Goal: Task Accomplishment & Management: Manage account settings

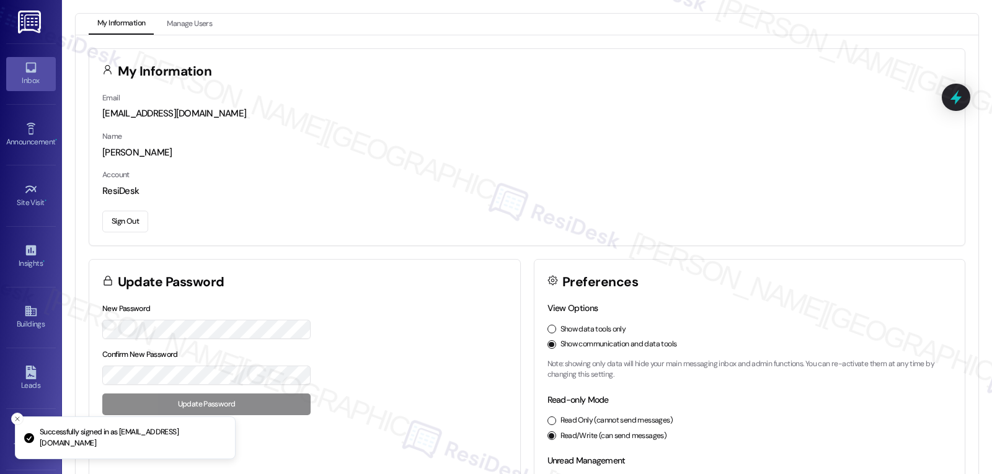
click at [19, 88] on link "Inbox" at bounding box center [31, 73] width 50 height 33
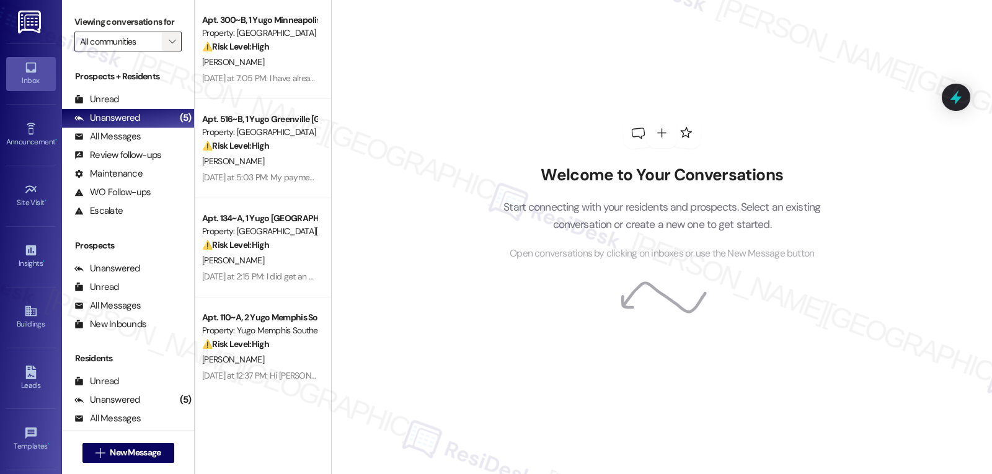
click at [167, 51] on span "" at bounding box center [172, 42] width 12 height 20
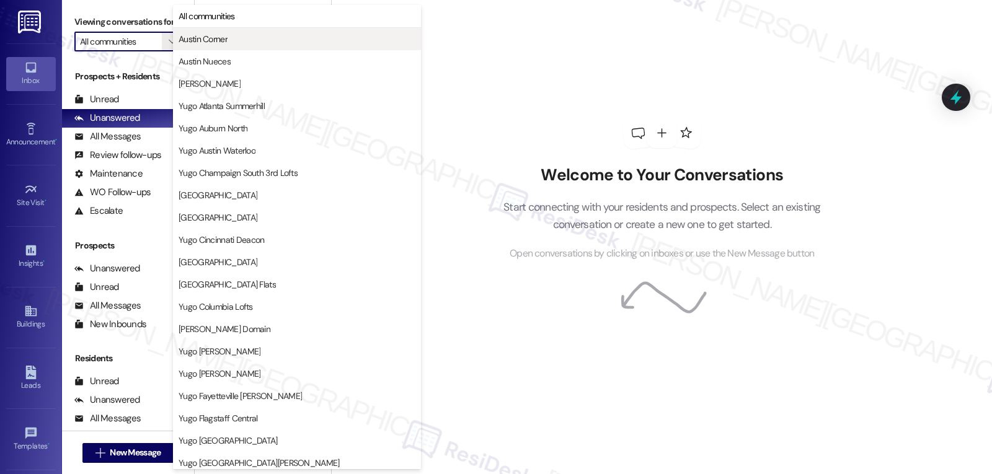
click at [251, 46] on button "Austin Corner" at bounding box center [297, 39] width 248 height 22
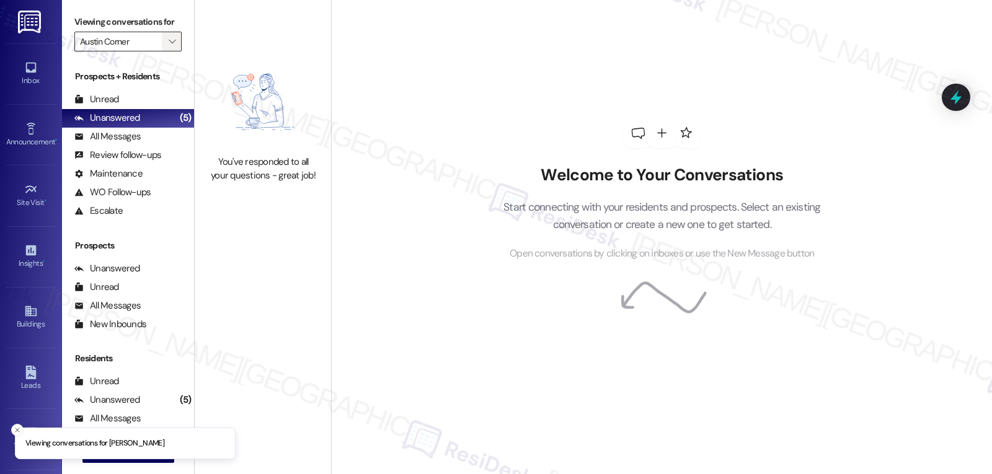
click at [162, 51] on button "" at bounding box center [172, 42] width 20 height 20
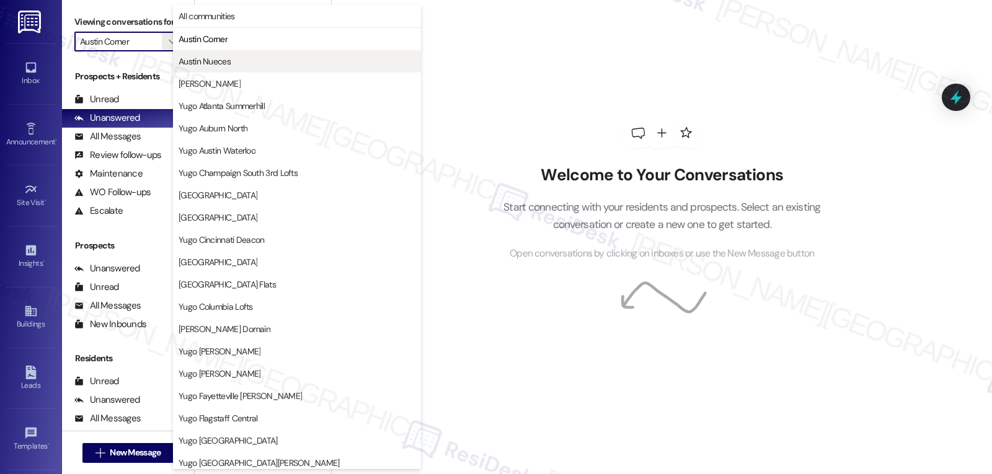
click at [251, 64] on span "Austin Nueces" at bounding box center [297, 61] width 237 height 12
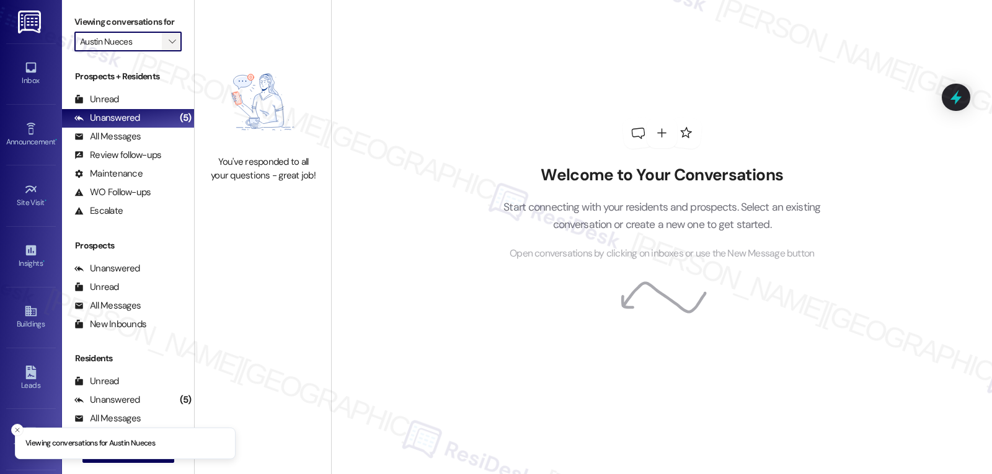
click at [162, 51] on button "" at bounding box center [172, 42] width 20 height 20
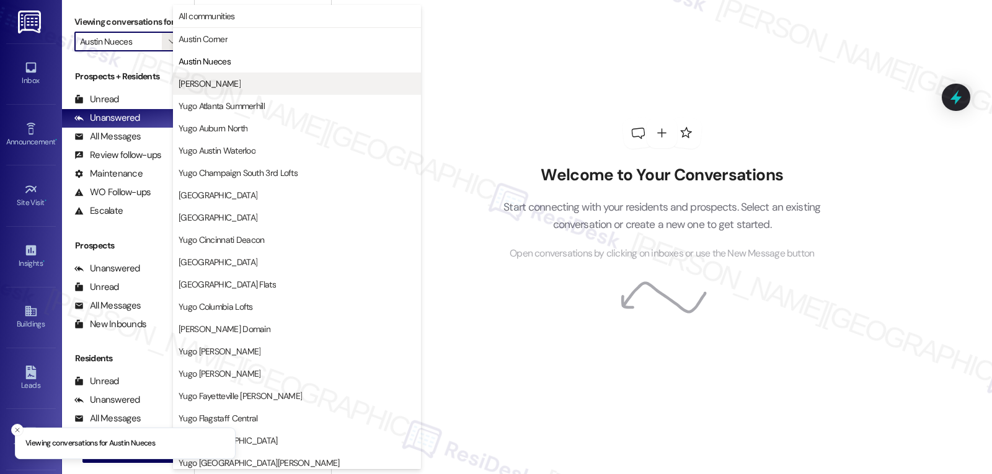
click at [198, 82] on span "[PERSON_NAME]" at bounding box center [210, 84] width 62 height 12
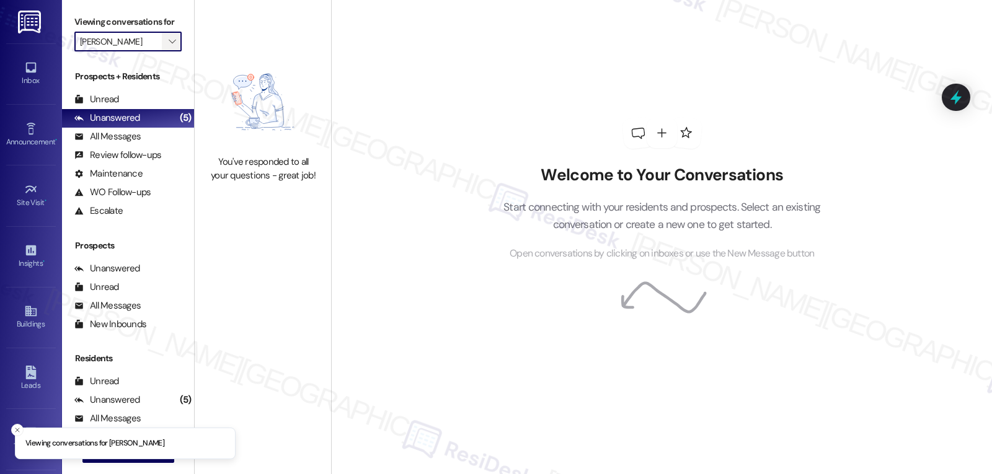
click at [166, 51] on span "" at bounding box center [172, 42] width 12 height 20
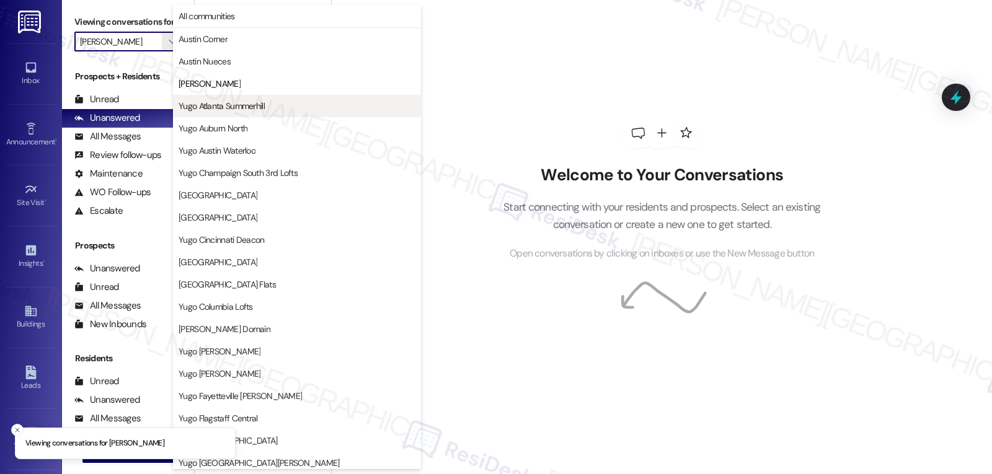
click at [216, 112] on button "Yugo Atlanta Summerhill" at bounding box center [297, 106] width 248 height 22
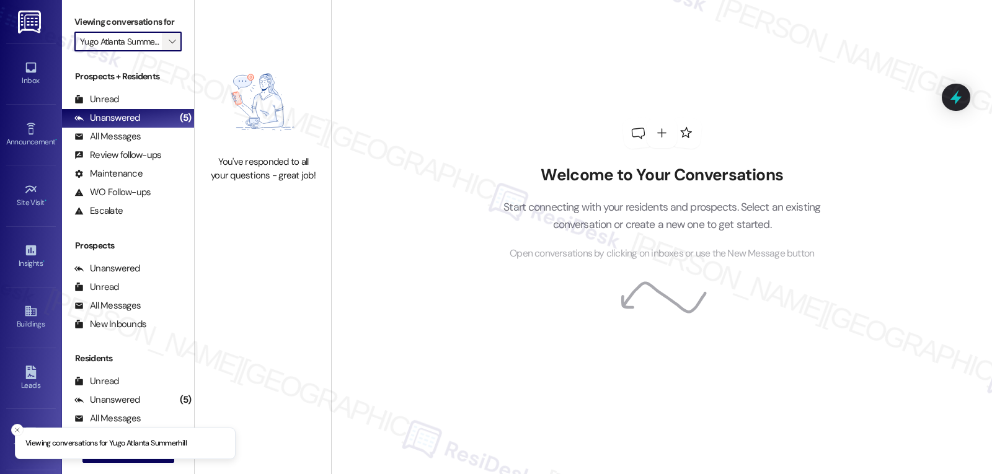
click at [166, 51] on span "" at bounding box center [172, 42] width 12 height 20
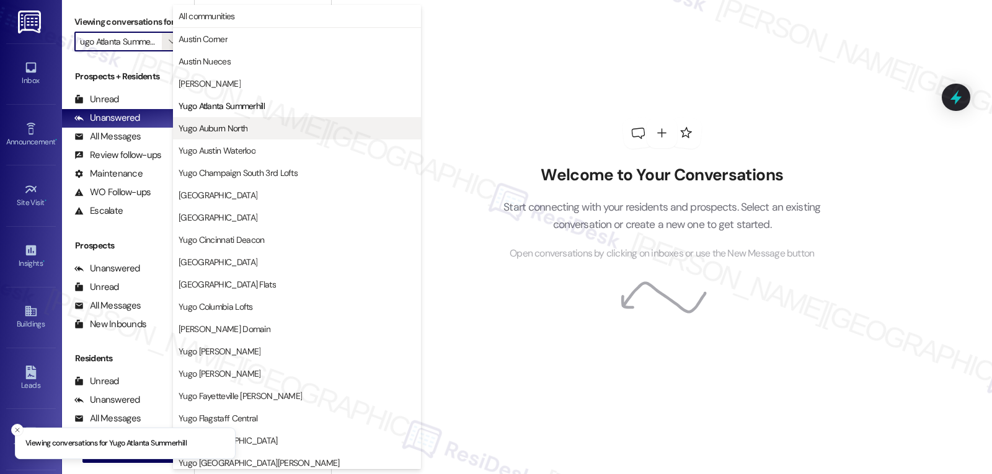
click at [232, 131] on span "Yugo Auburn North" at bounding box center [213, 128] width 69 height 12
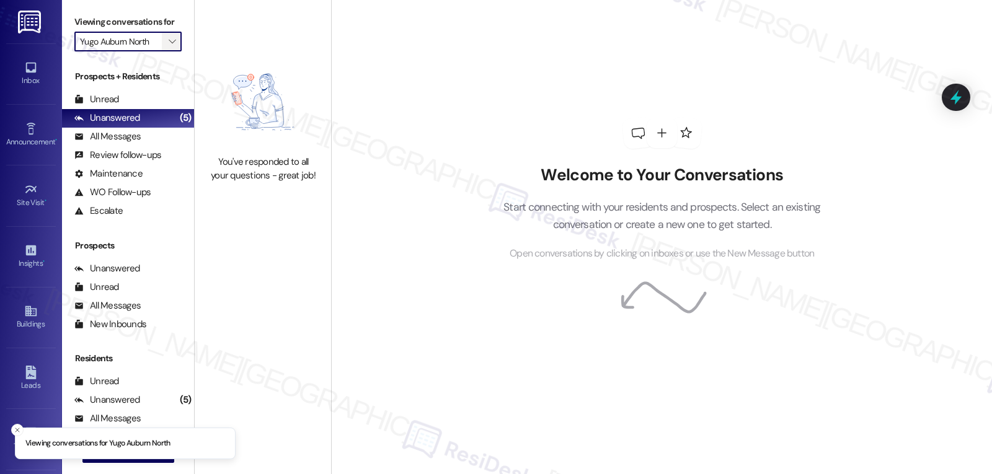
click at [166, 51] on span "" at bounding box center [172, 42] width 12 height 20
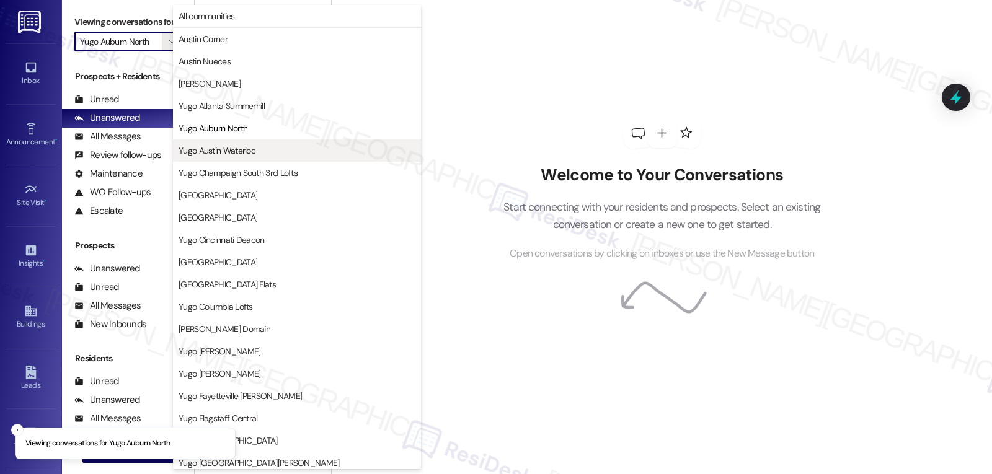
click at [234, 150] on span "Yugo Austin Waterloo" at bounding box center [217, 150] width 77 height 12
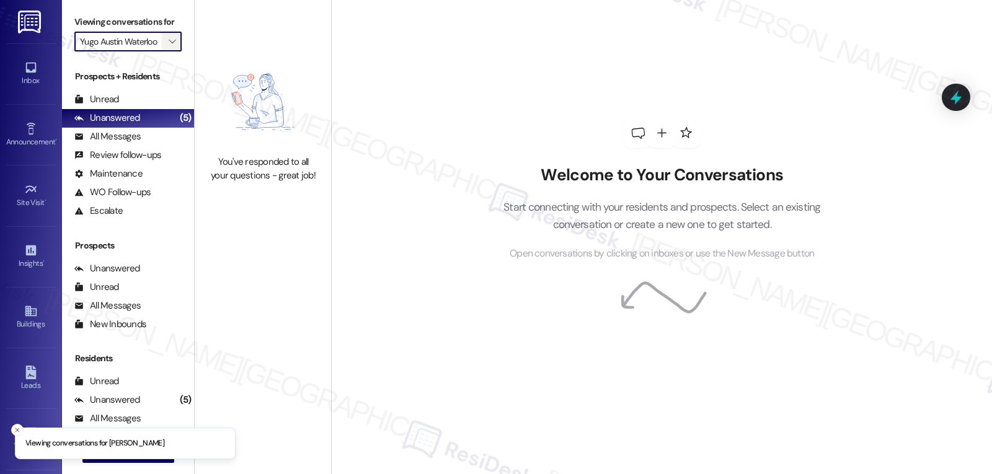
click at [166, 51] on span "" at bounding box center [172, 42] width 12 height 20
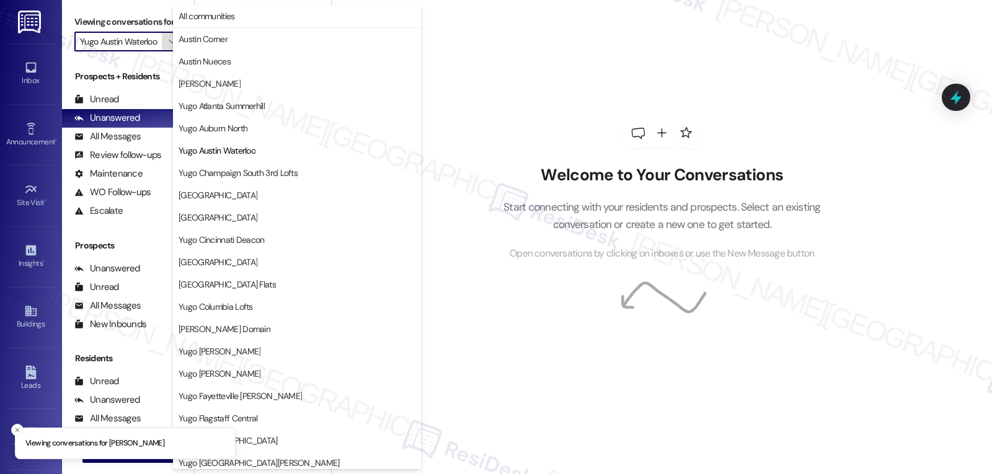
scroll to position [0, 4]
click at [241, 181] on button "Yugo Champaign South 3rd Lofts" at bounding box center [297, 173] width 248 height 22
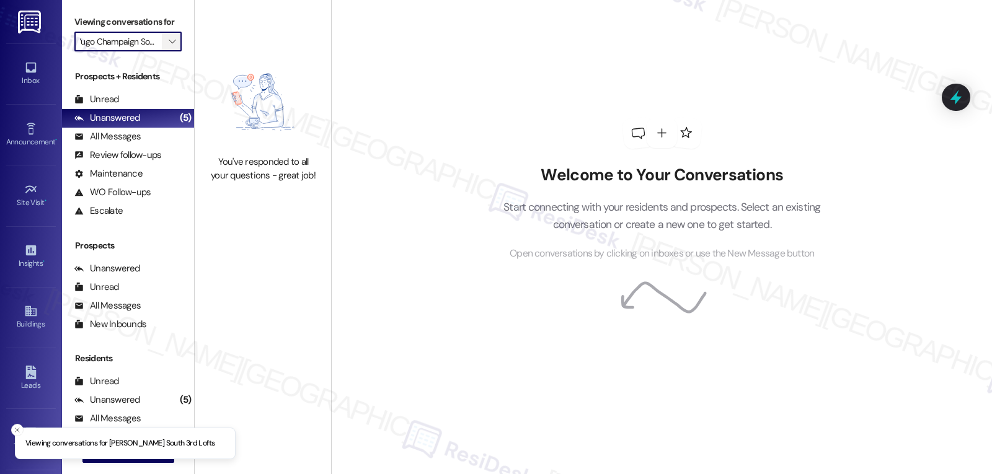
click at [169, 47] on icon "" at bounding box center [172, 42] width 7 height 10
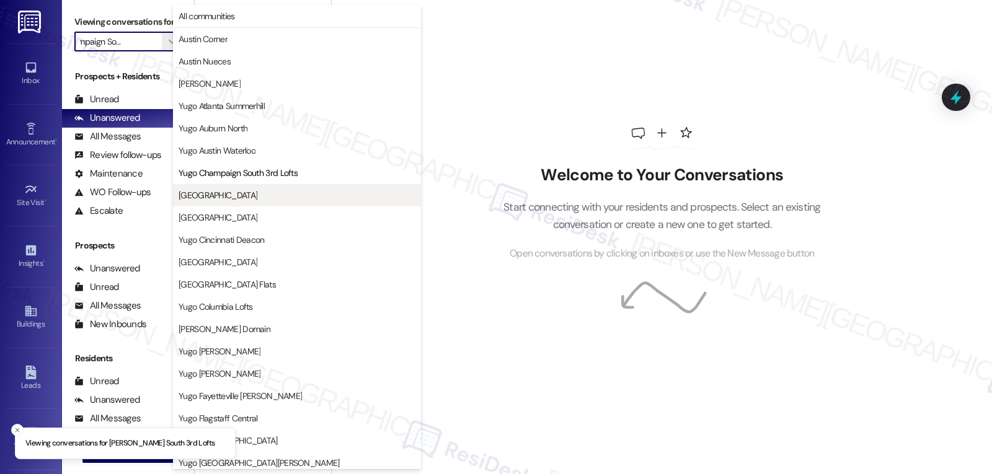
click at [239, 195] on span "[GEOGRAPHIC_DATA]" at bounding box center [218, 195] width 79 height 12
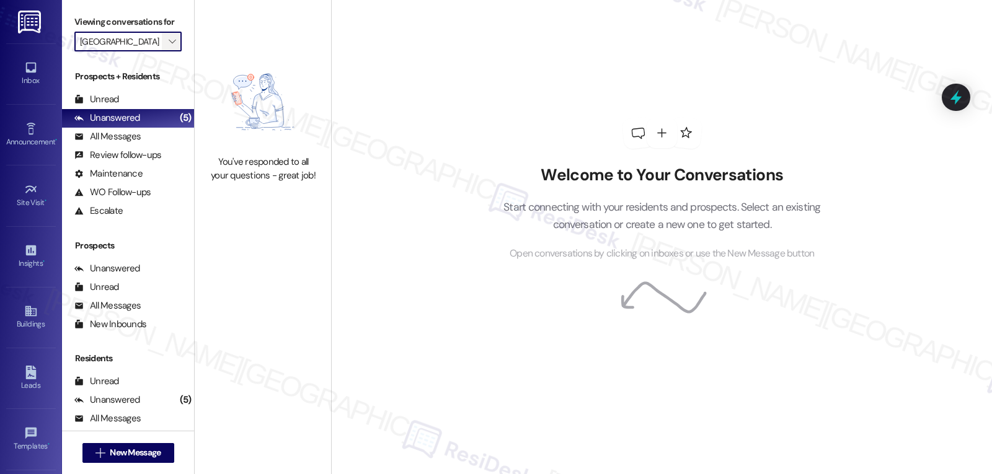
click at [169, 47] on icon "" at bounding box center [172, 42] width 7 height 10
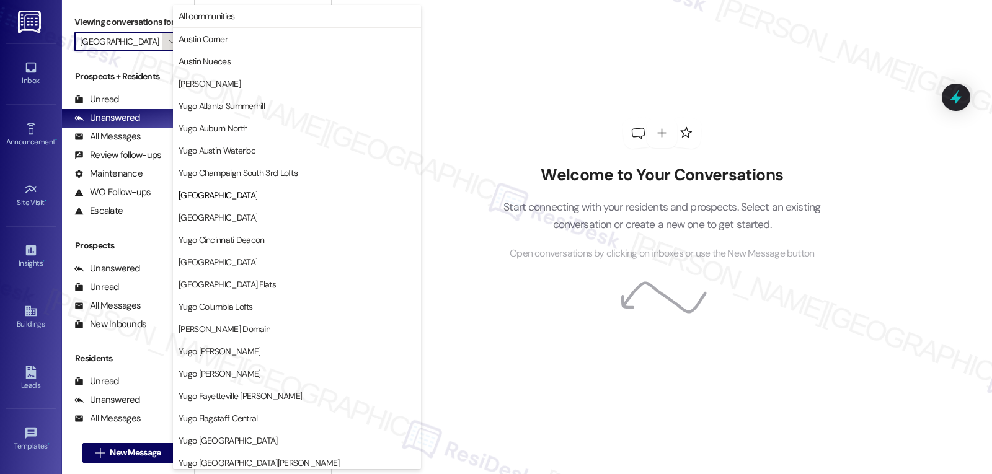
scroll to position [0, 19]
click at [233, 208] on button "[GEOGRAPHIC_DATA]" at bounding box center [297, 217] width 248 height 22
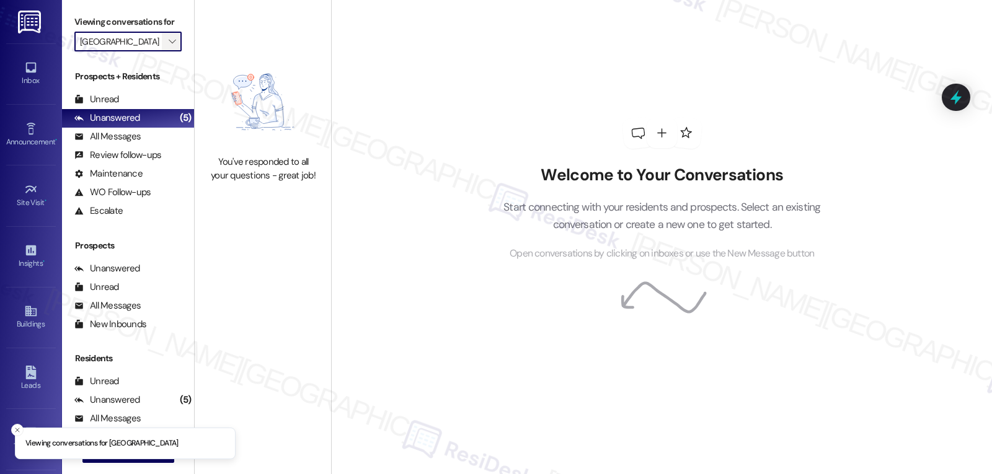
click at [169, 47] on icon "" at bounding box center [172, 42] width 7 height 10
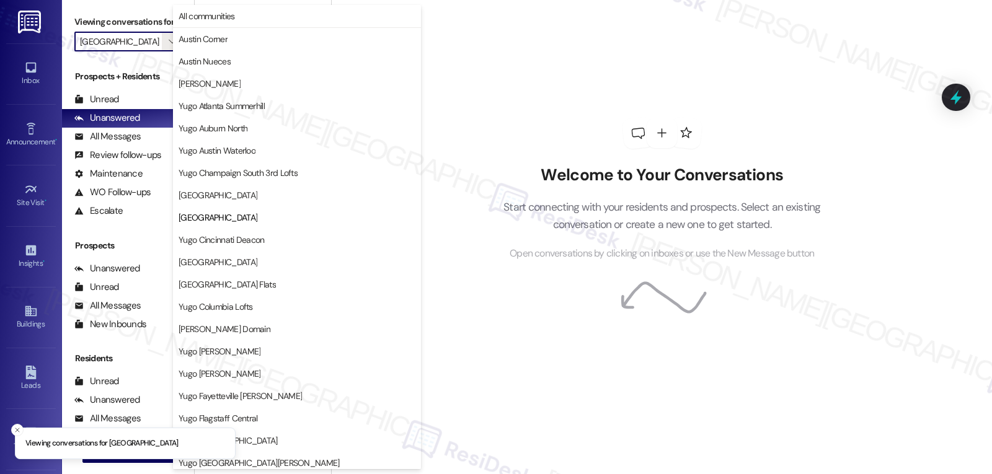
scroll to position [202, 0]
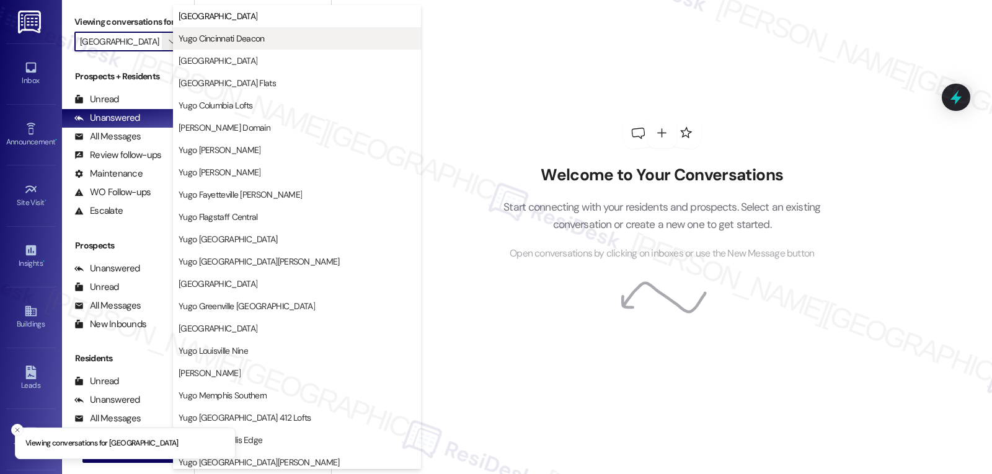
click at [231, 43] on span "Yugo Cincinnati Deacon" at bounding box center [222, 38] width 86 height 12
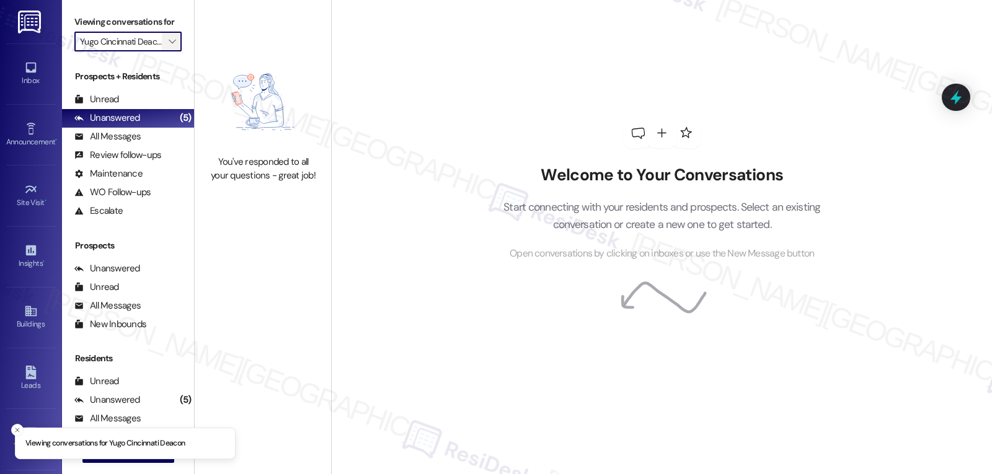
click at [169, 47] on icon "" at bounding box center [172, 42] width 7 height 10
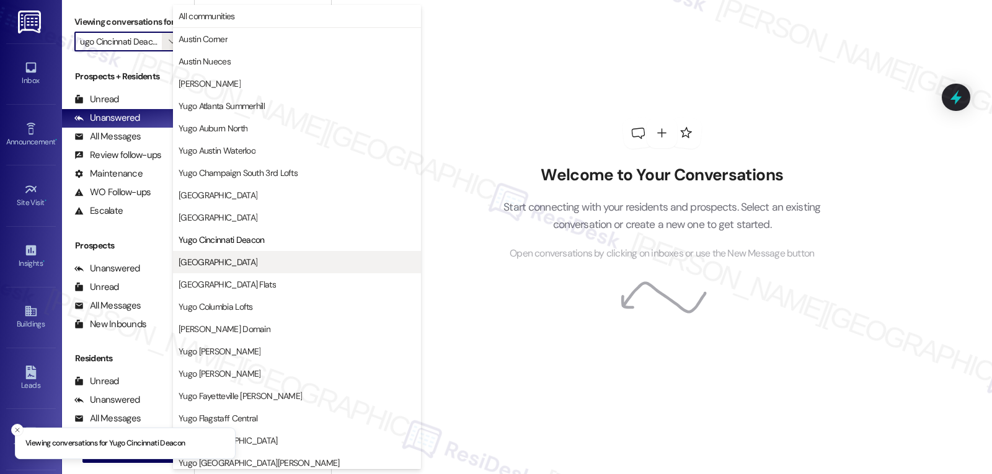
scroll to position [202, 0]
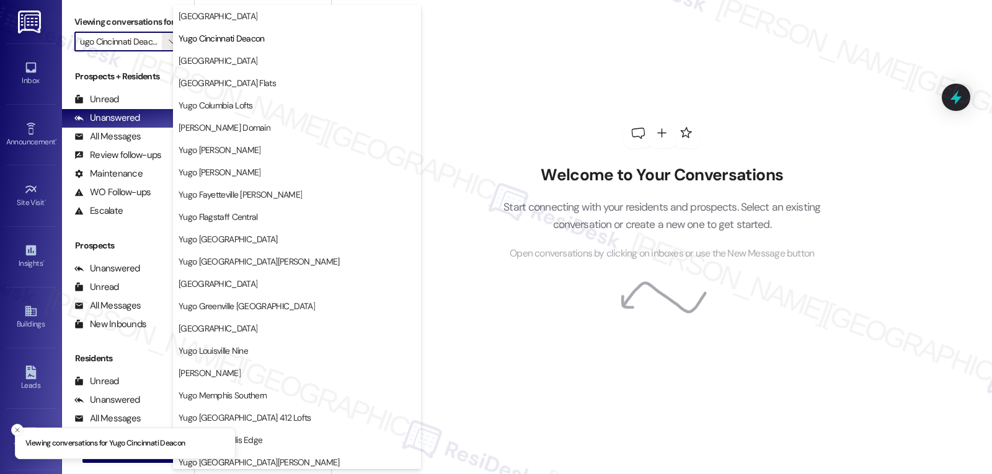
click at [252, 63] on span "[GEOGRAPHIC_DATA]" at bounding box center [218, 61] width 79 height 12
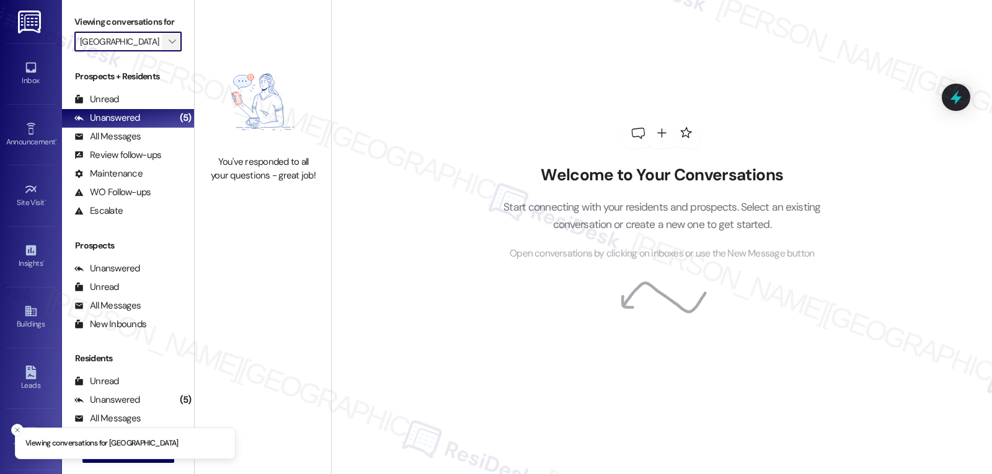
click at [166, 51] on span "" at bounding box center [172, 42] width 12 height 20
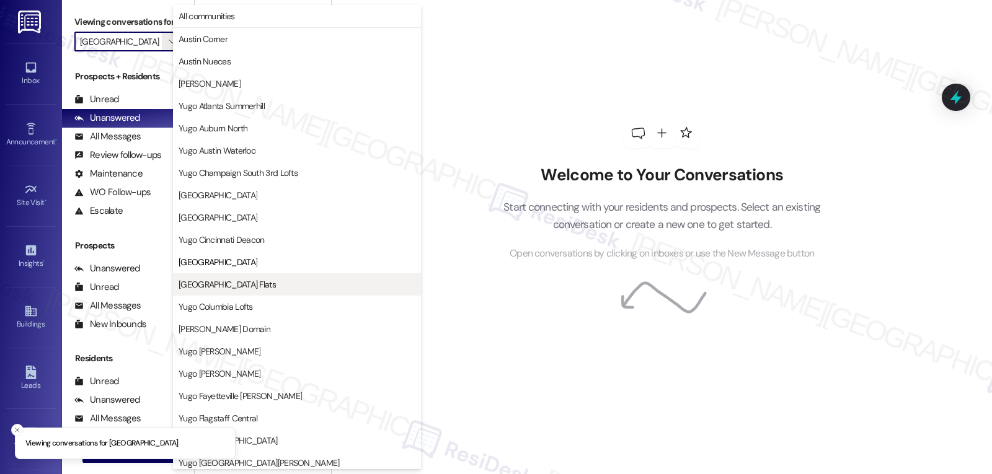
scroll to position [202, 0]
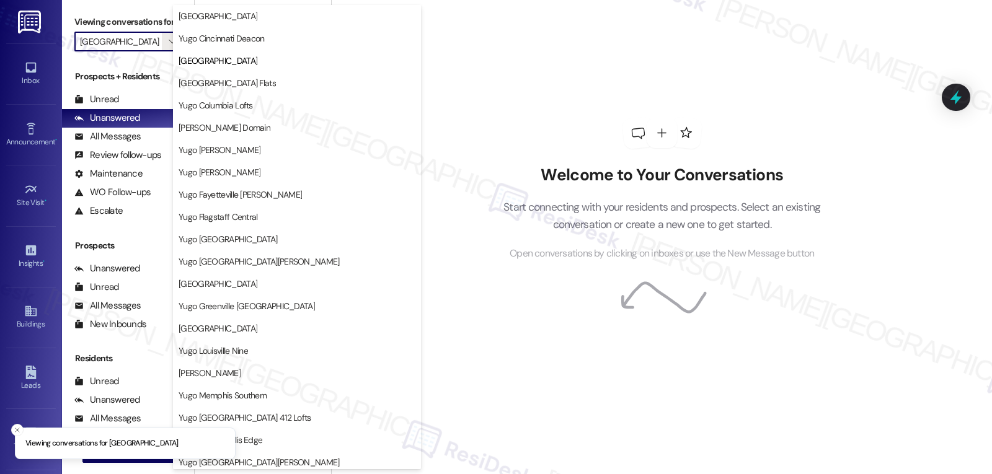
click at [216, 81] on span "[GEOGRAPHIC_DATA] Flats" at bounding box center [227, 83] width 97 height 12
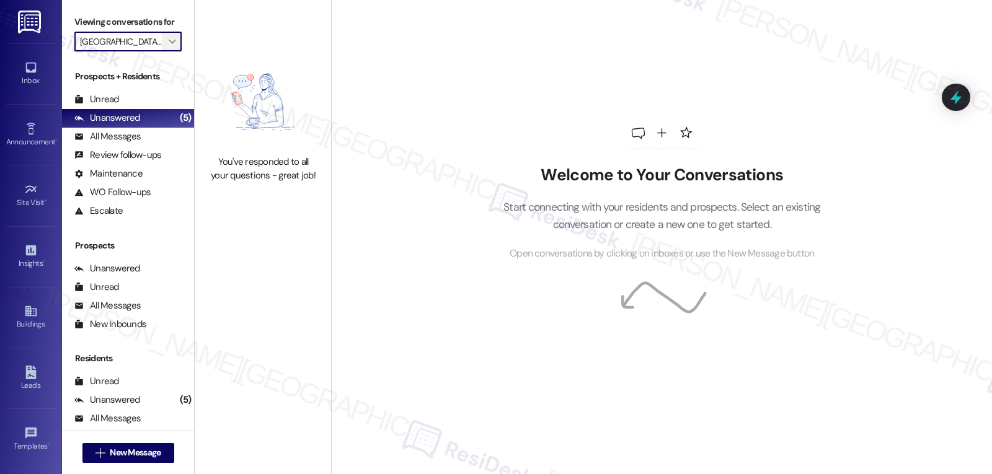
click at [166, 51] on span "" at bounding box center [172, 42] width 12 height 20
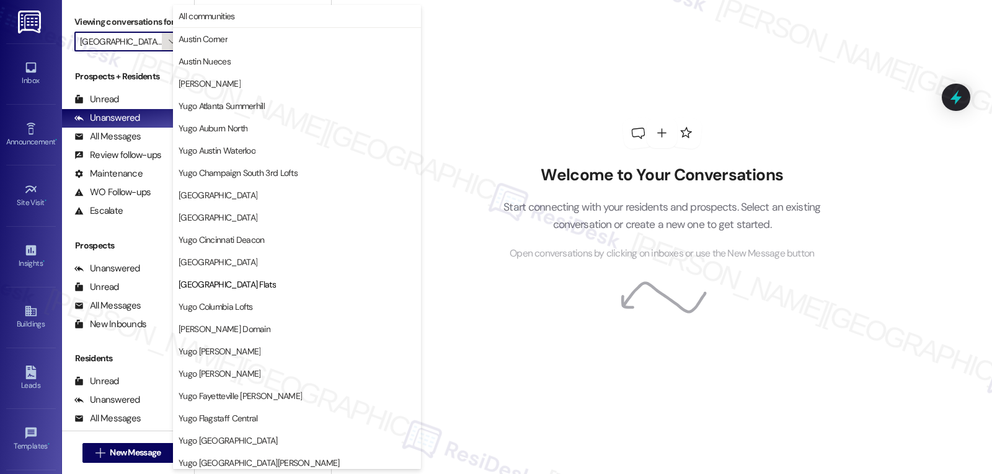
scroll to position [202, 0]
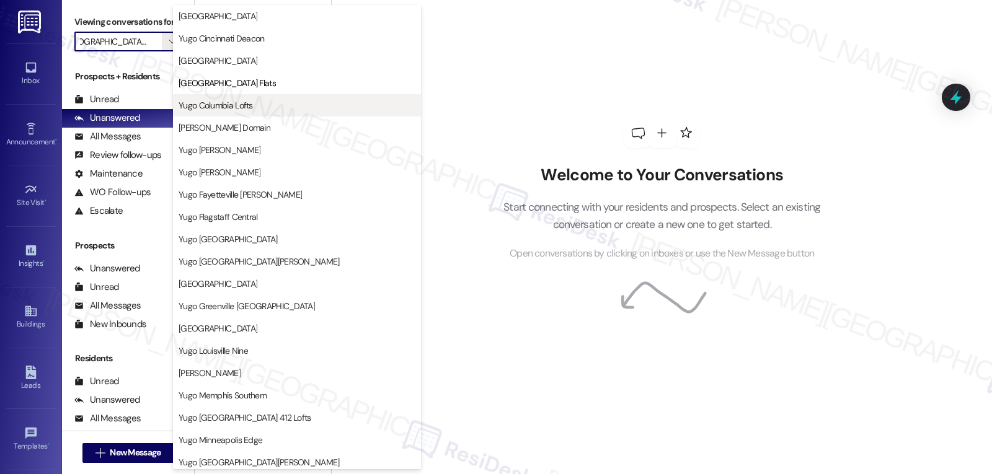
click at [244, 107] on span "Yugo Columbia Lofts" at bounding box center [216, 105] width 74 height 12
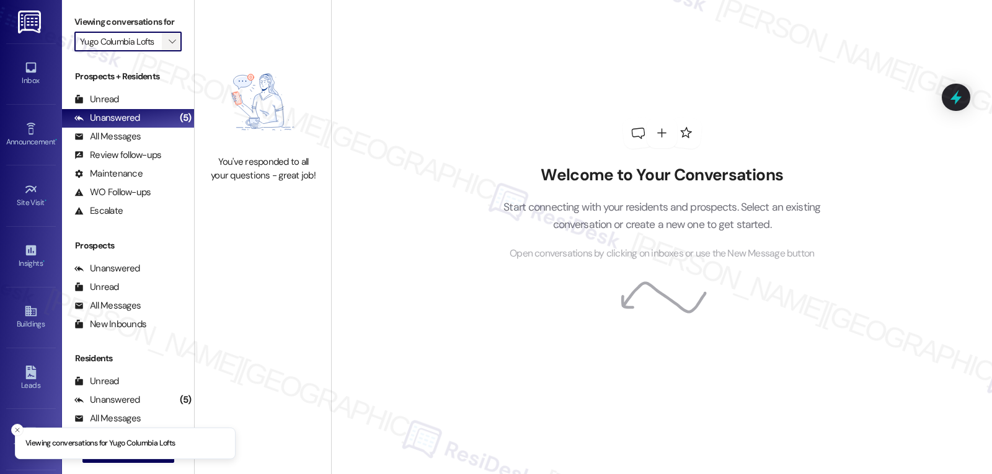
click at [169, 47] on icon "" at bounding box center [172, 42] width 7 height 10
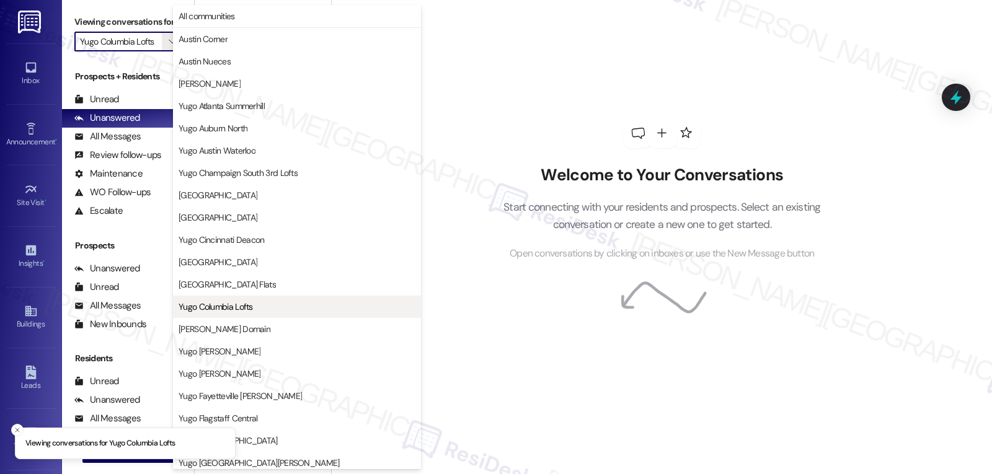
scroll to position [202, 0]
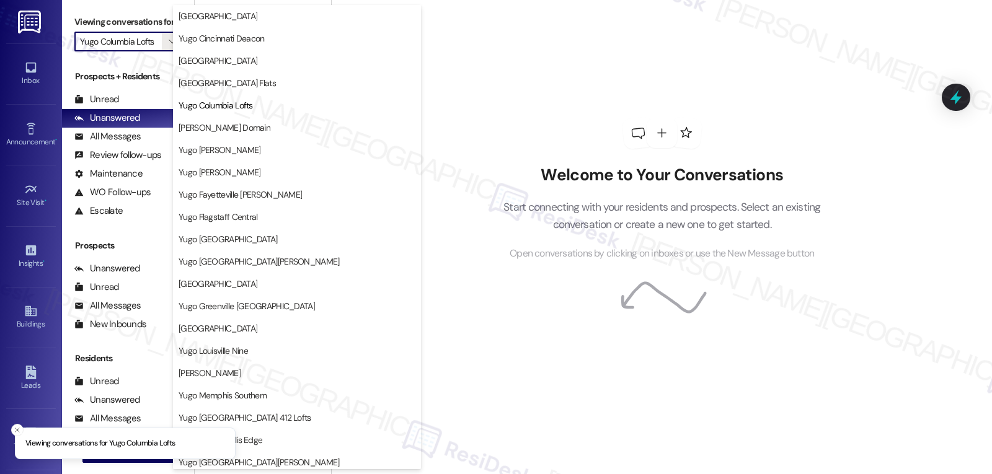
click at [218, 124] on span "[PERSON_NAME] Domain" at bounding box center [225, 128] width 92 height 12
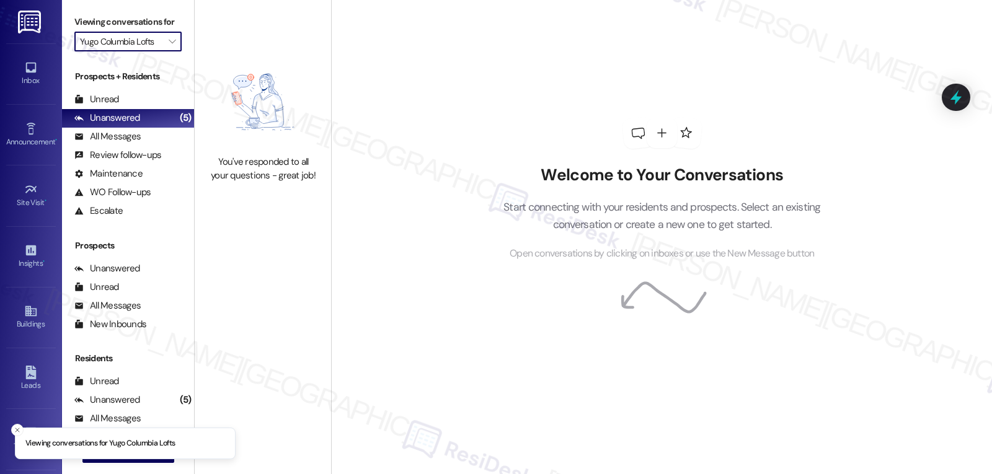
type input "[PERSON_NAME] Domain"
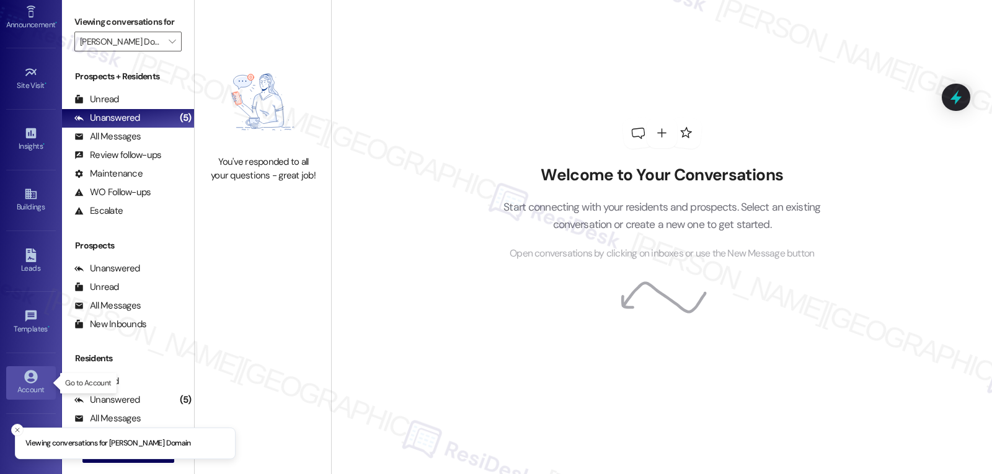
click at [40, 393] on div "Account" at bounding box center [31, 390] width 62 height 12
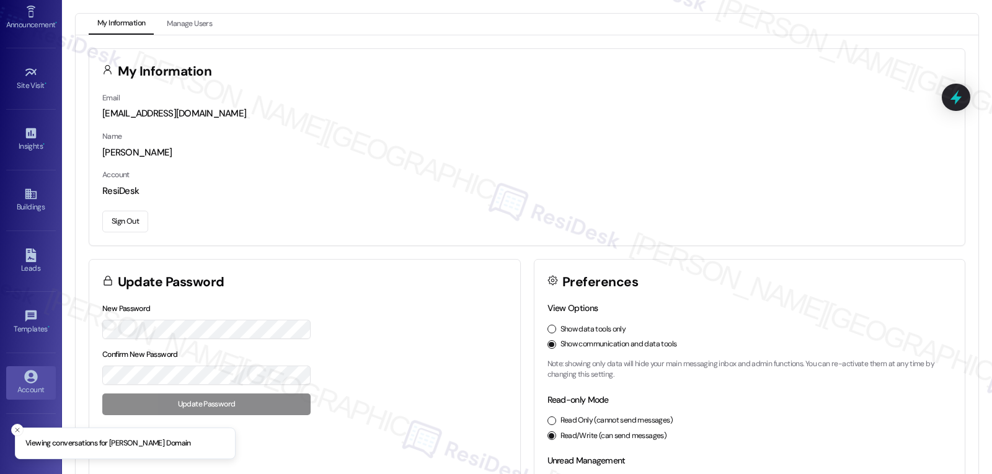
click at [133, 221] on button "Sign Out" at bounding box center [125, 222] width 46 height 22
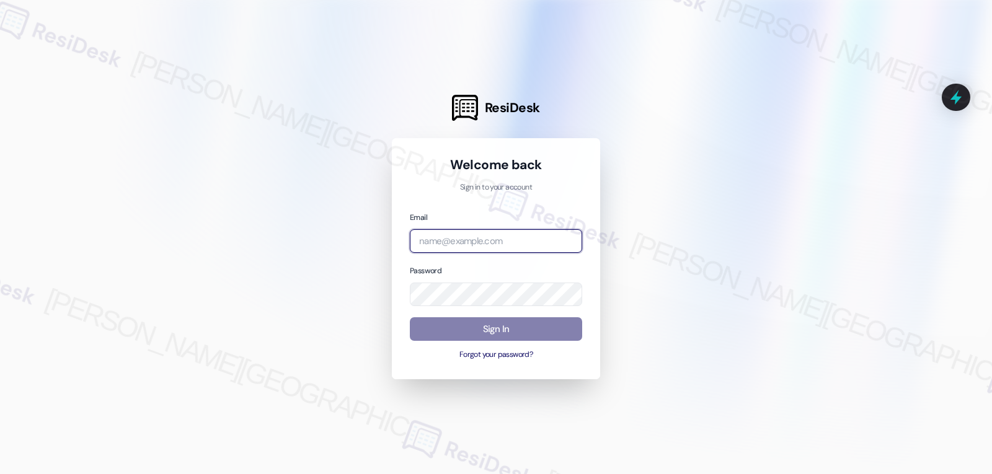
click at [524, 236] on input "email" at bounding box center [496, 241] width 172 height 24
click at [504, 232] on input "email" at bounding box center [496, 241] width 172 height 24
paste input "automated-surveys-asset_living-jomar.punay@asset_[DOMAIN_NAME]"
type input "automated-surveys-asset_living-jomar.punay@asset_[DOMAIN_NAME]"
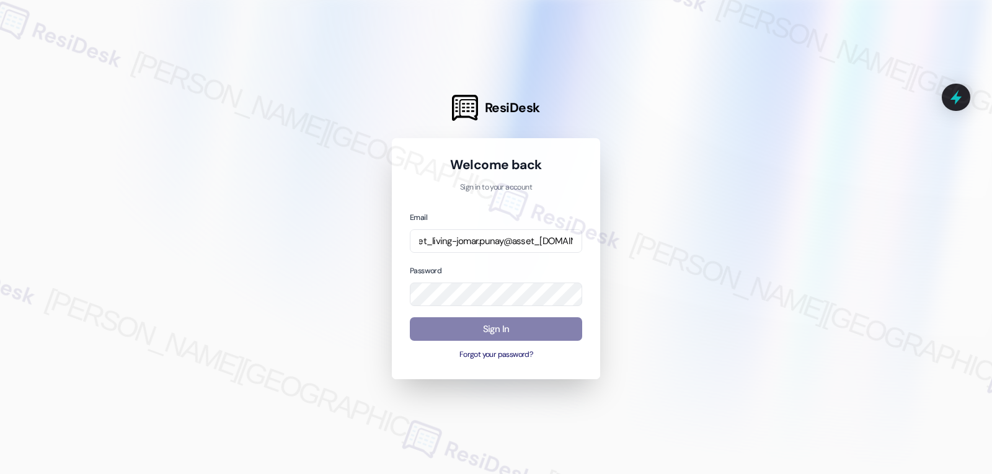
scroll to position [0, 0]
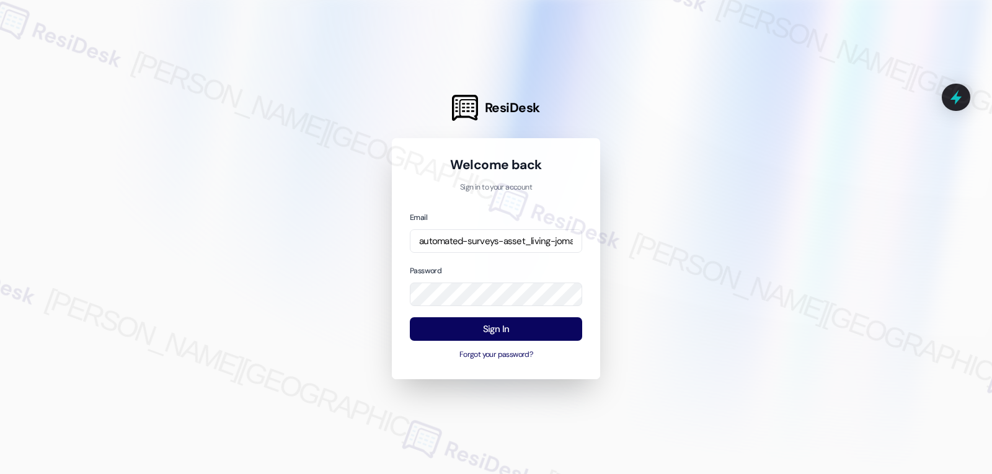
click at [741, 301] on div at bounding box center [496, 237] width 992 height 474
click at [531, 338] on button "Sign In" at bounding box center [496, 329] width 172 height 24
